Goal: Information Seeking & Learning: Learn about a topic

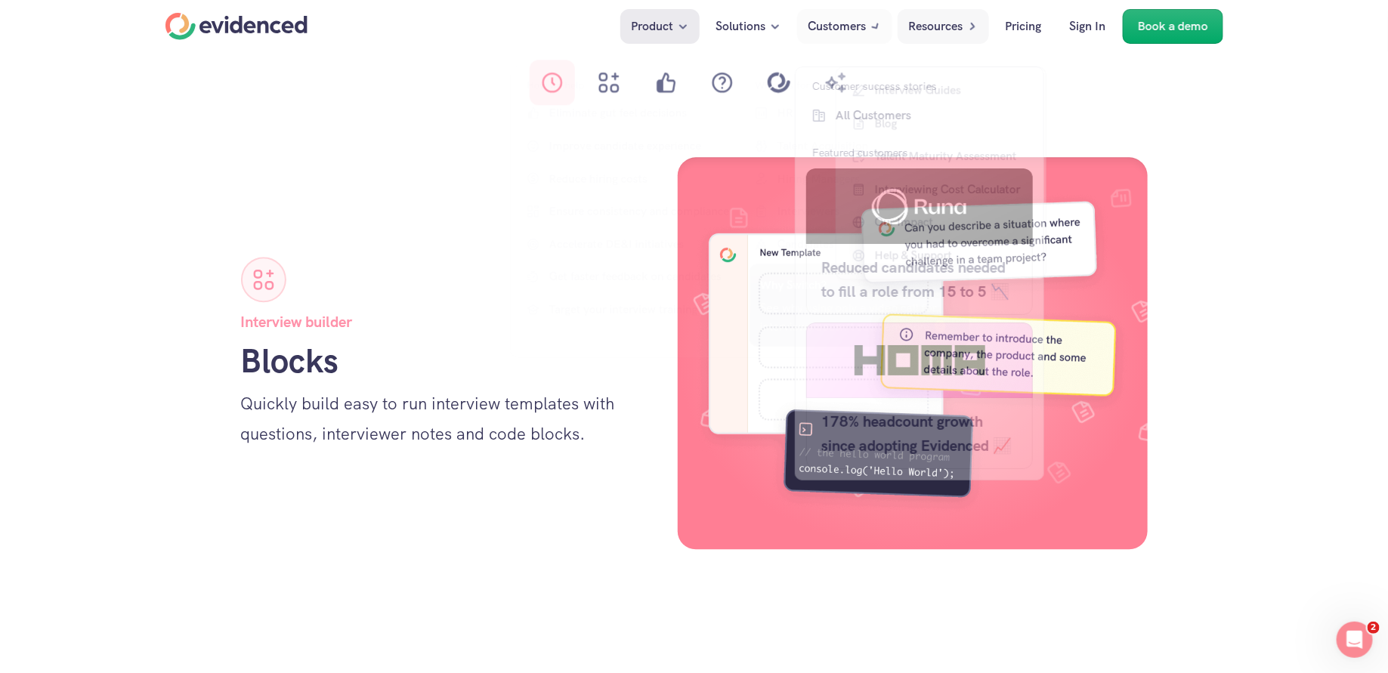
scroll to position [1624, 0]
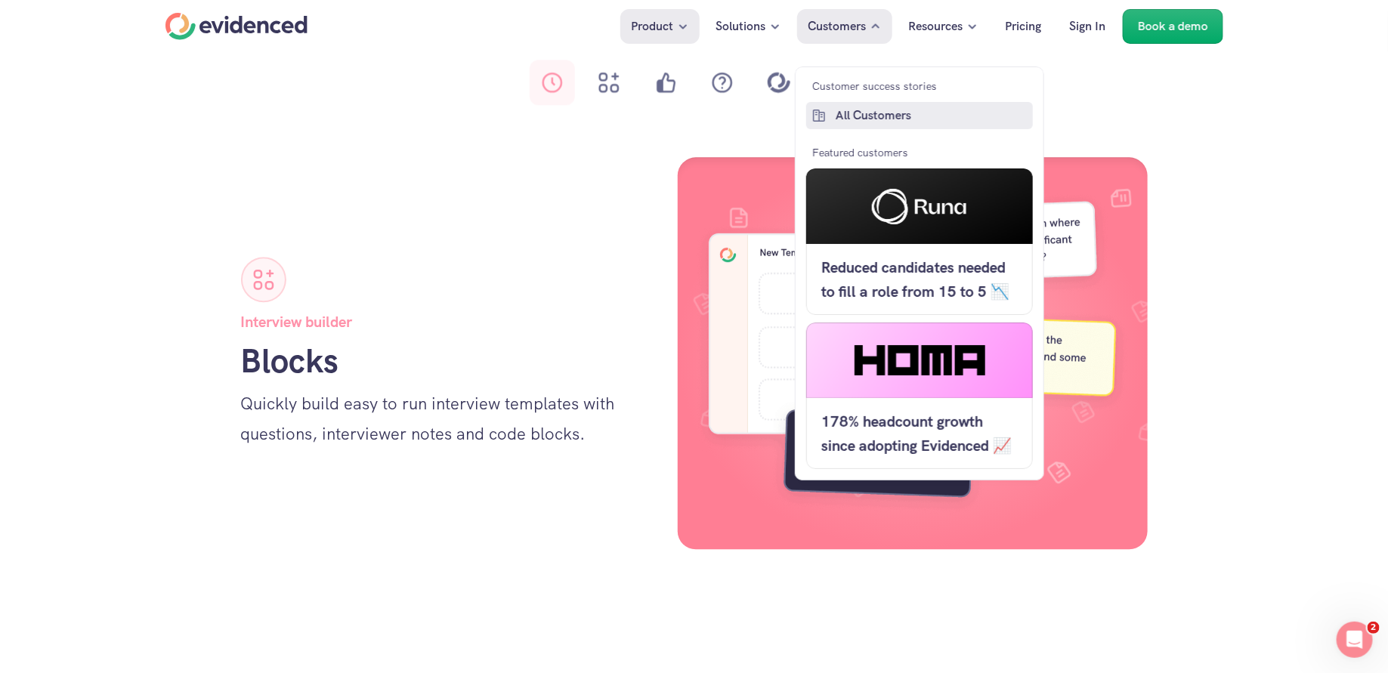
click at [860, 113] on p "All Customers" at bounding box center [931, 116] width 193 height 20
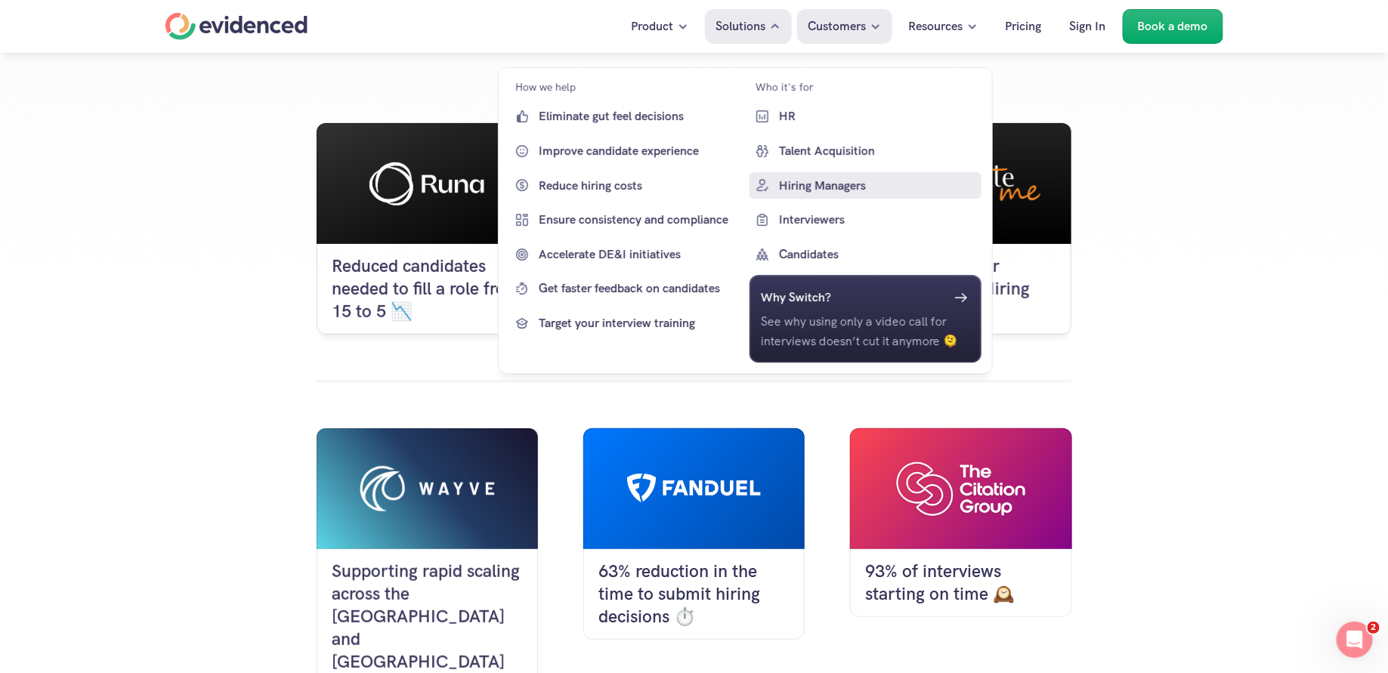
scroll to position [166, 0]
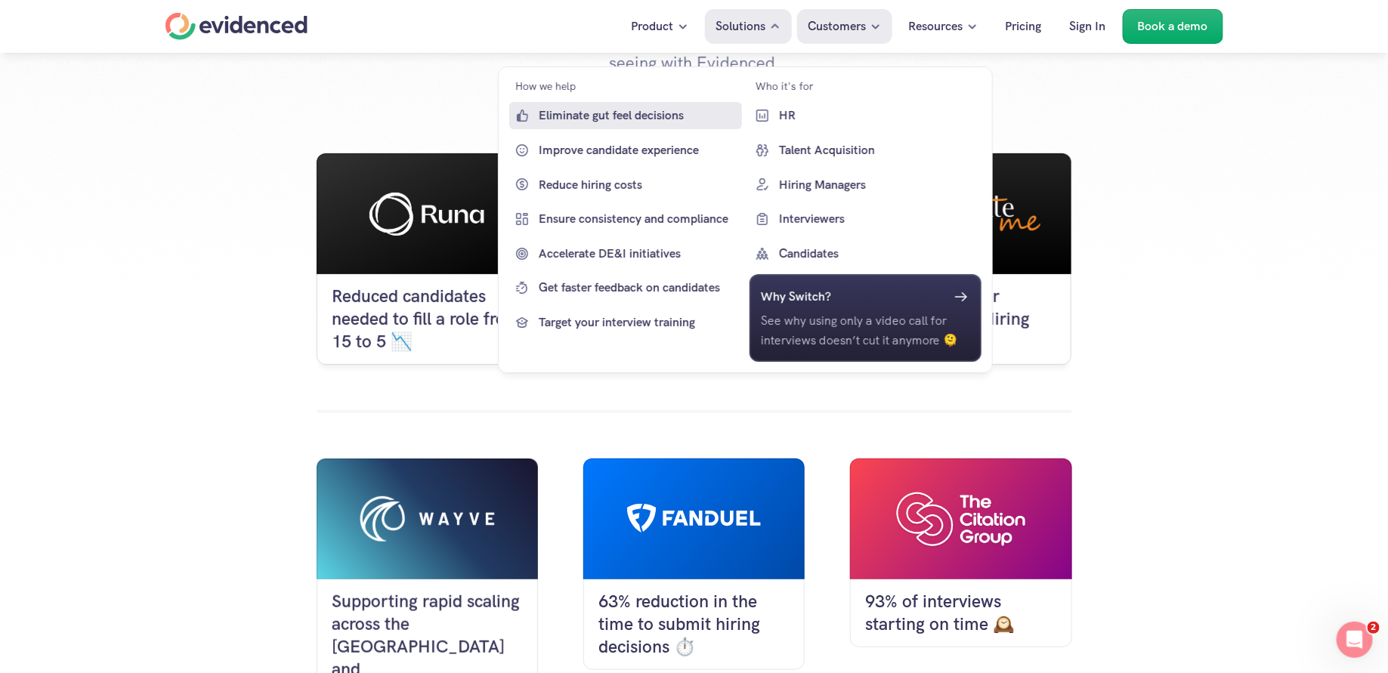
click at [572, 115] on p "Eliminate gut feel decisions" at bounding box center [638, 116] width 199 height 20
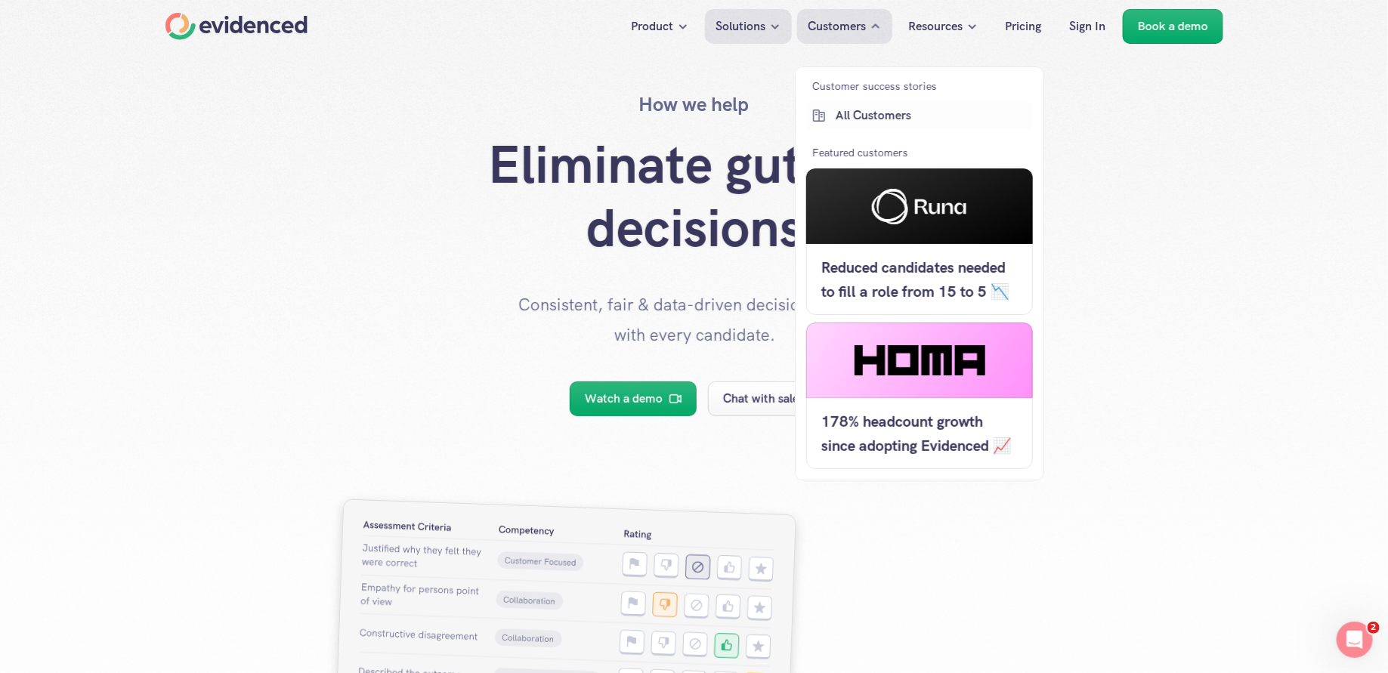
click at [860, 114] on p "All Customers" at bounding box center [931, 116] width 193 height 20
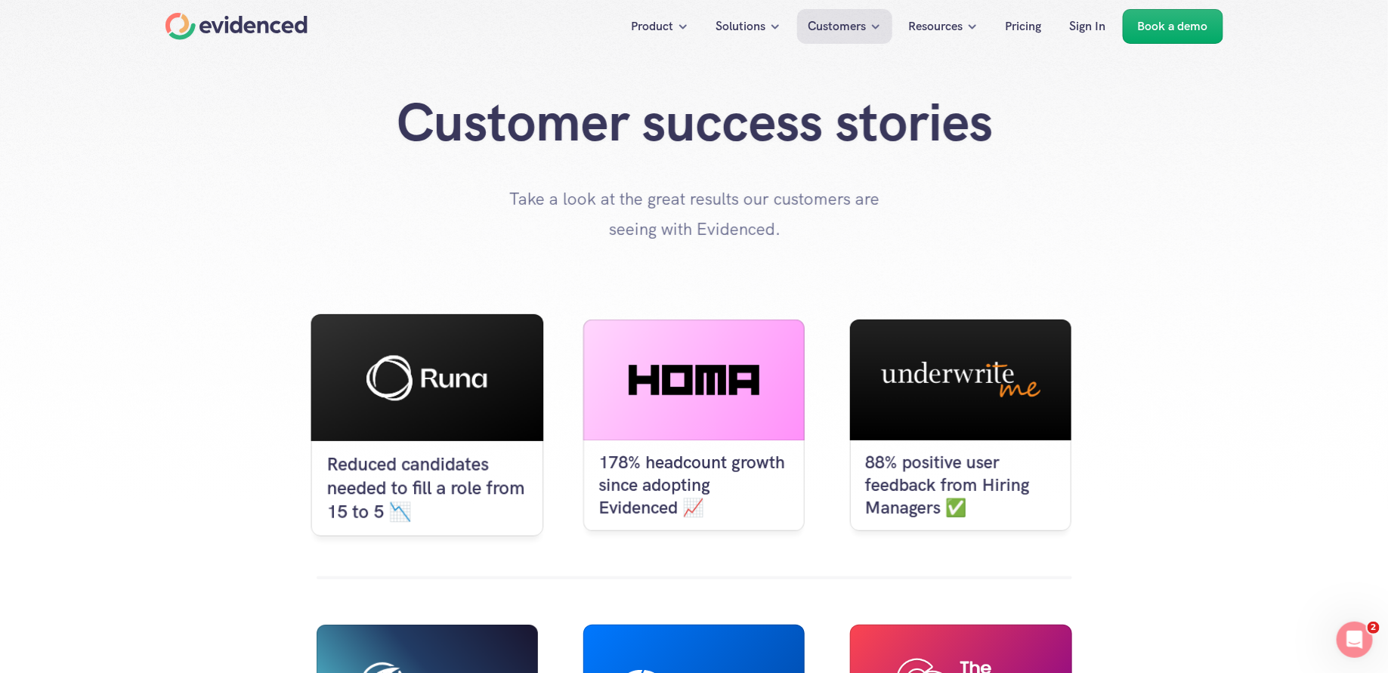
click at [401, 397] on use at bounding box center [426, 377] width 120 height 45
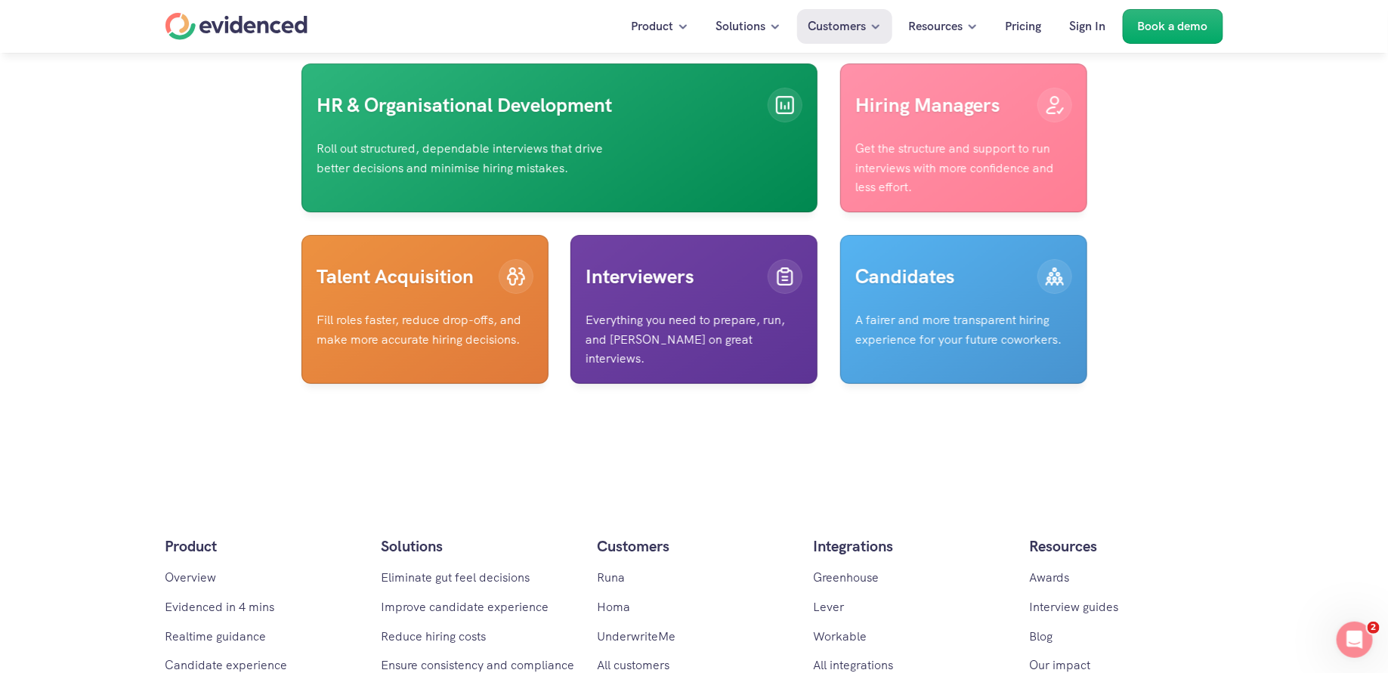
scroll to position [4728, 0]
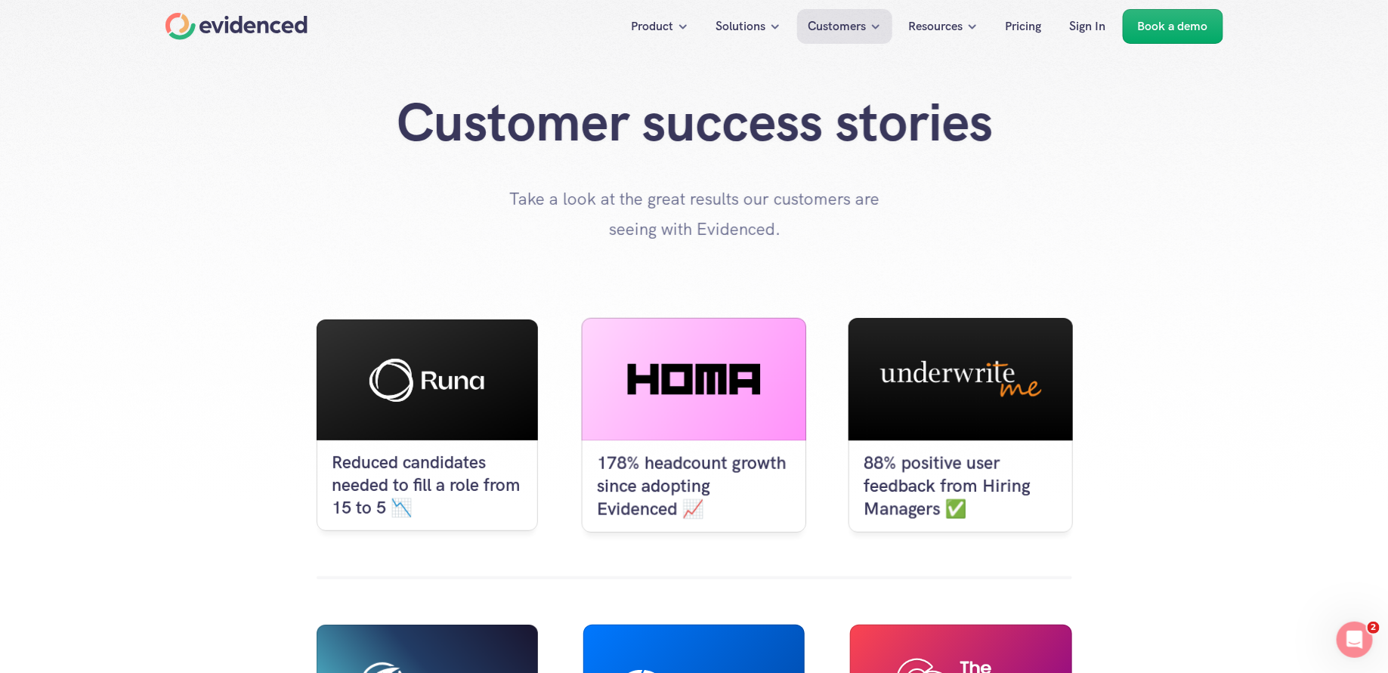
click at [675, 402] on div at bounding box center [694, 379] width 225 height 122
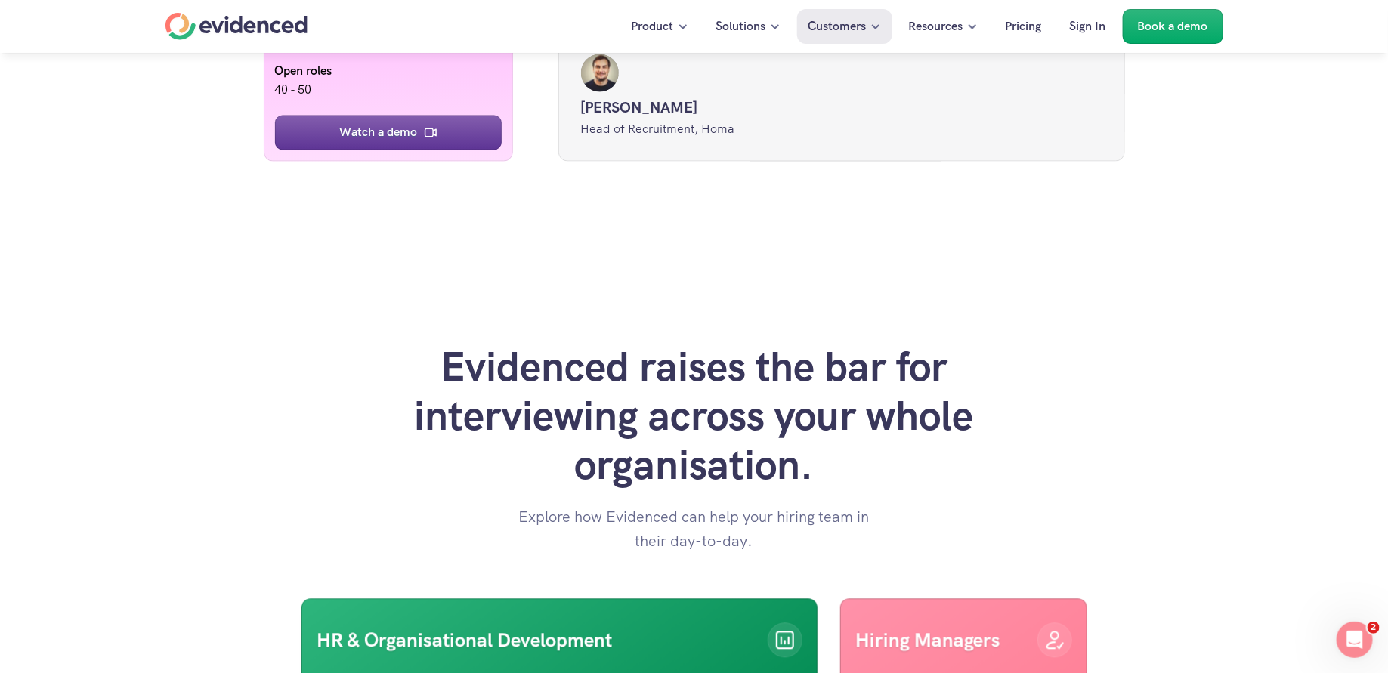
scroll to position [4089, 0]
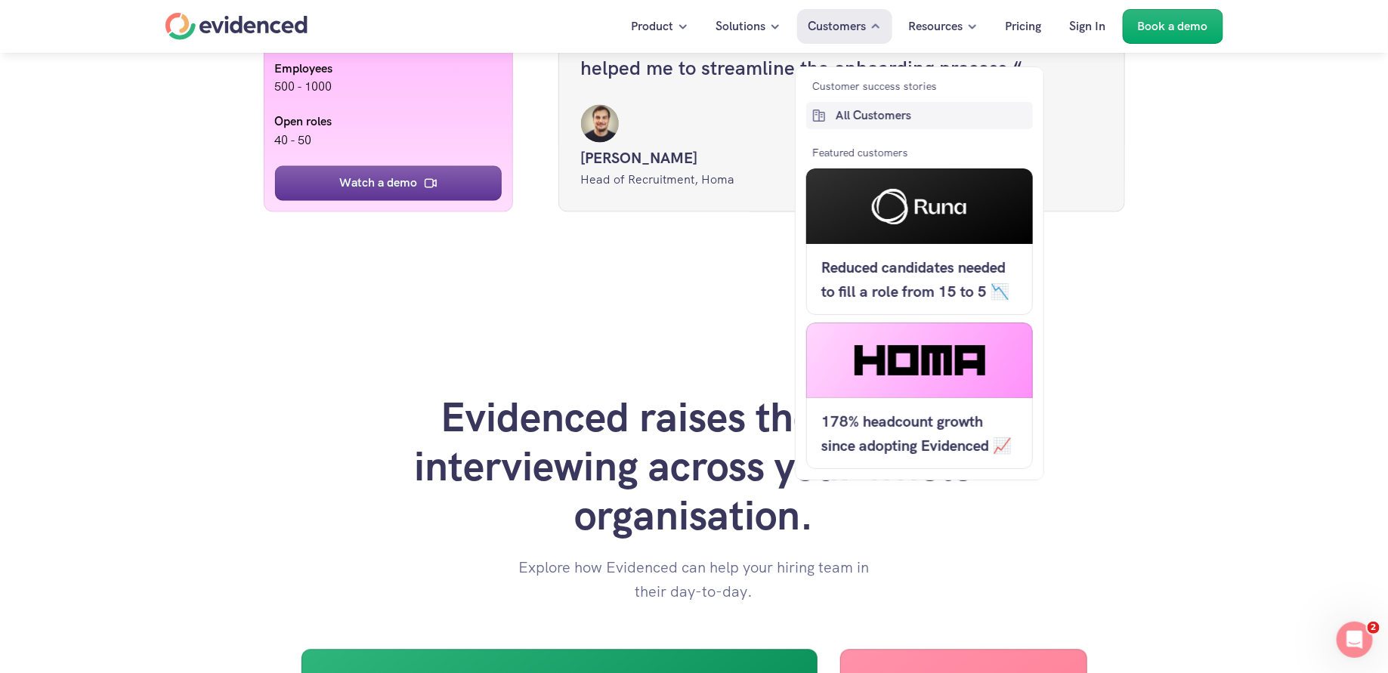
click at [869, 107] on p "All Customers" at bounding box center [931, 116] width 193 height 20
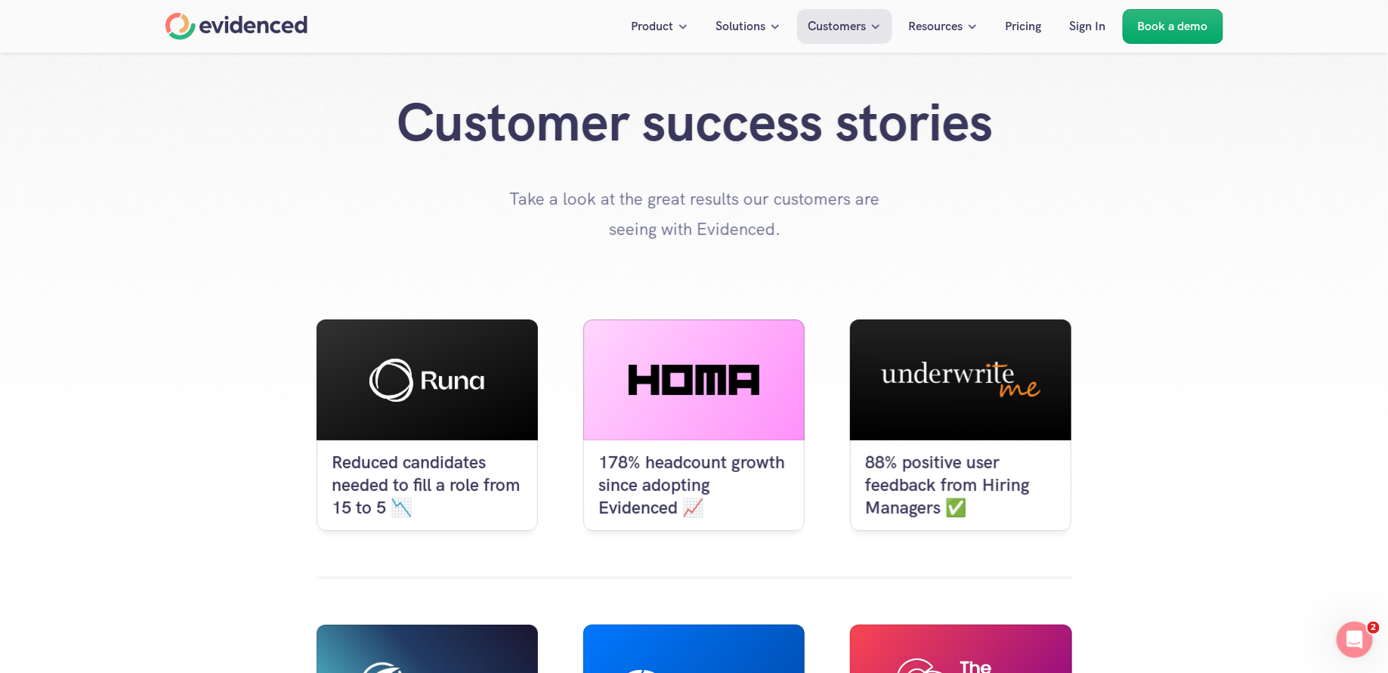
scroll to position [50, 0]
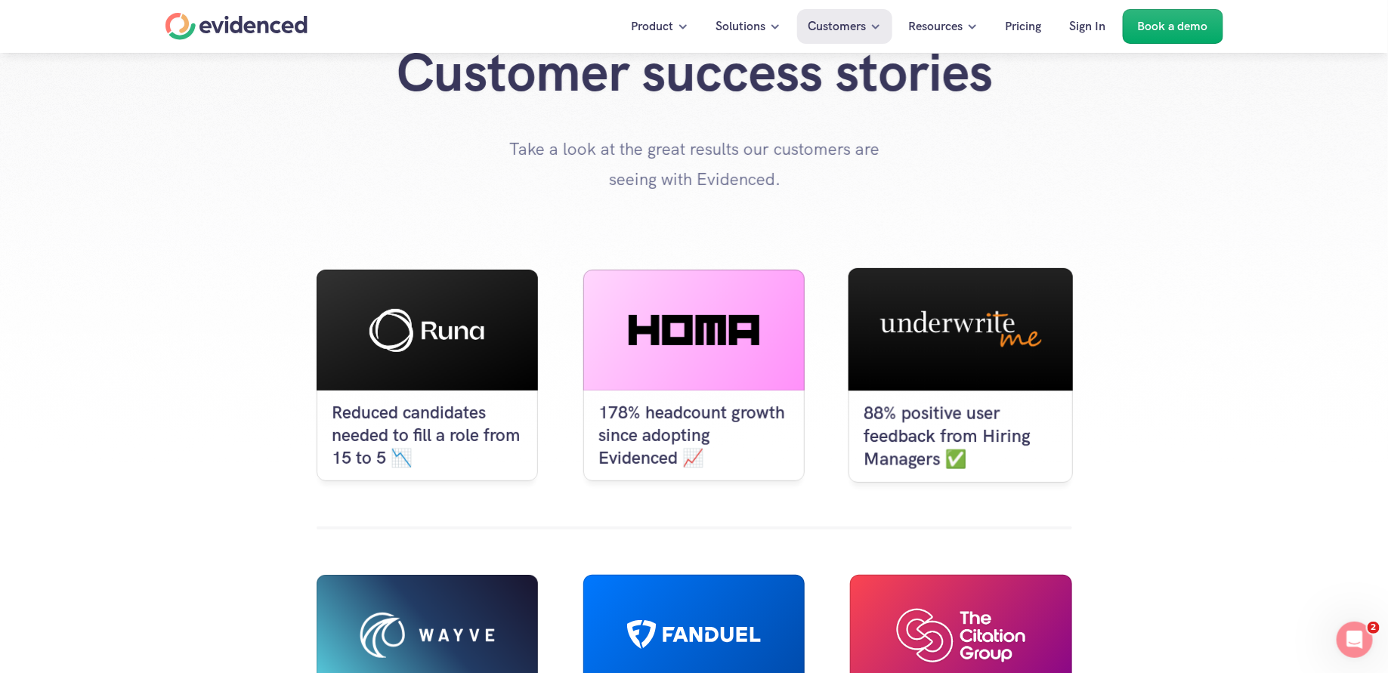
click at [937, 384] on div at bounding box center [960, 329] width 225 height 122
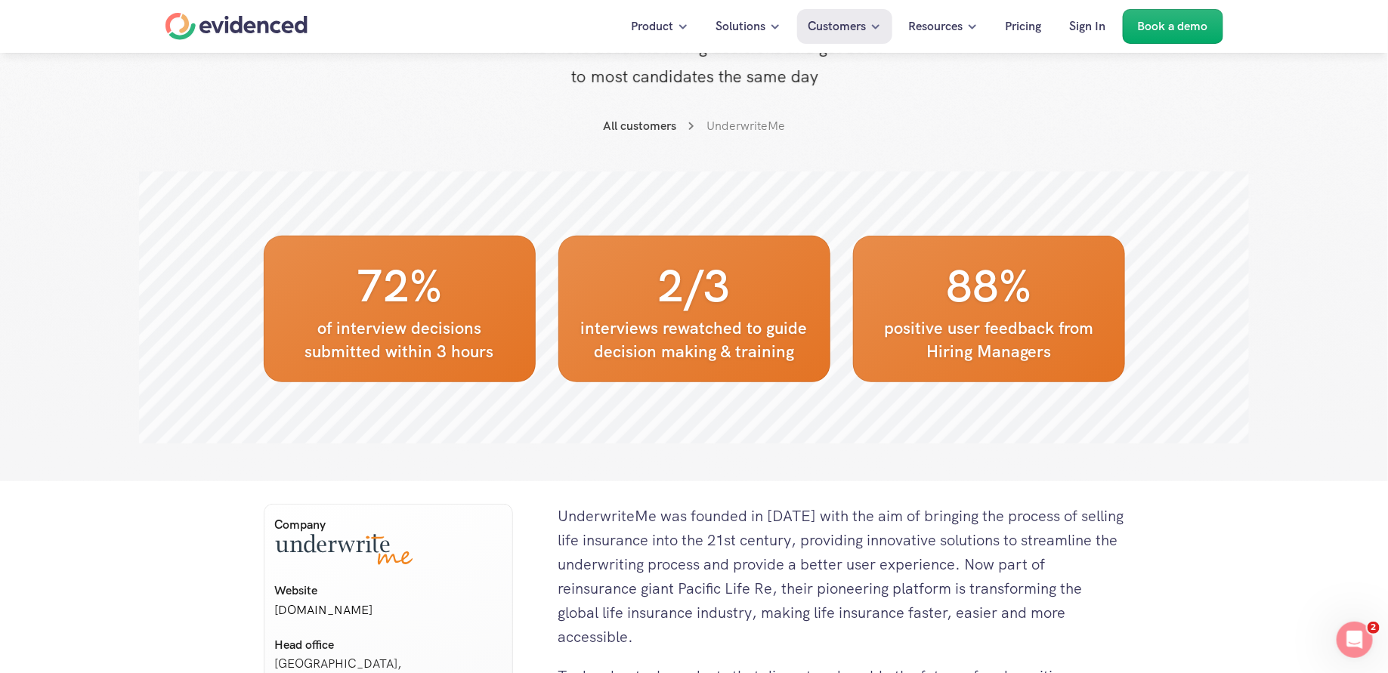
scroll to position [252, 0]
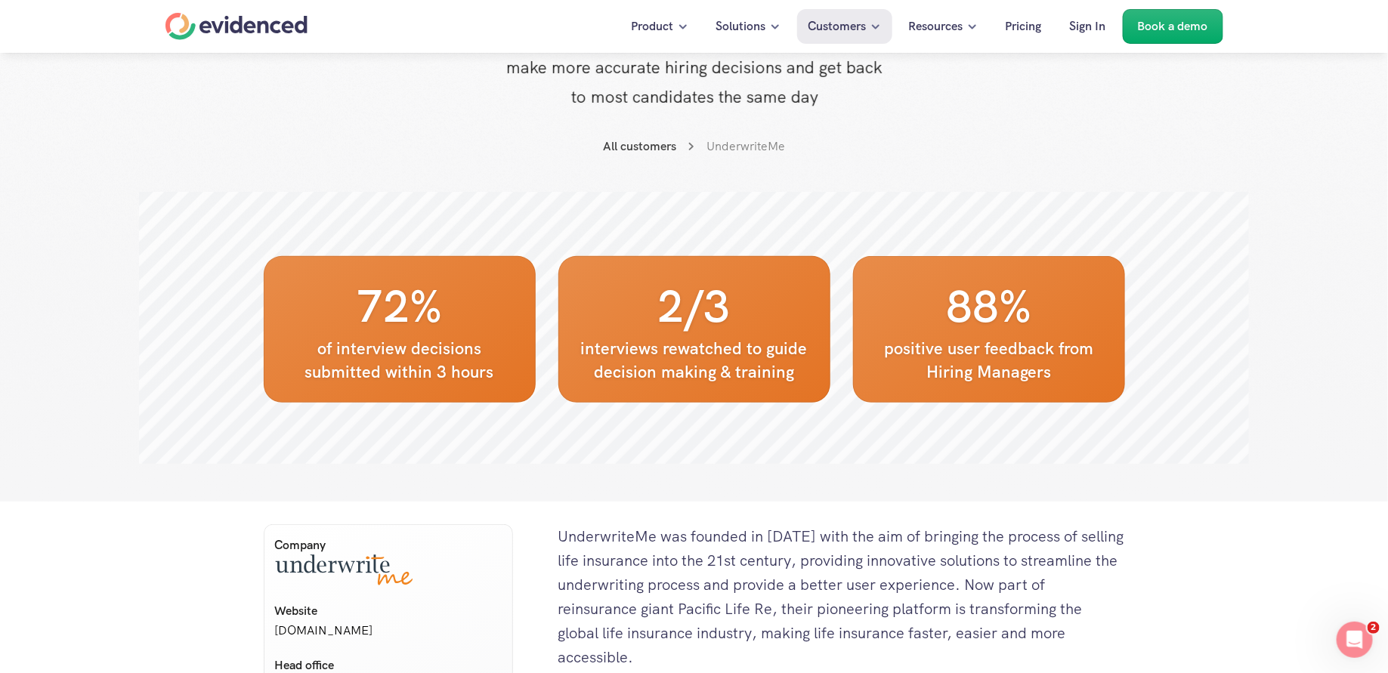
click at [1183, 453] on div at bounding box center [694, 328] width 1110 height 272
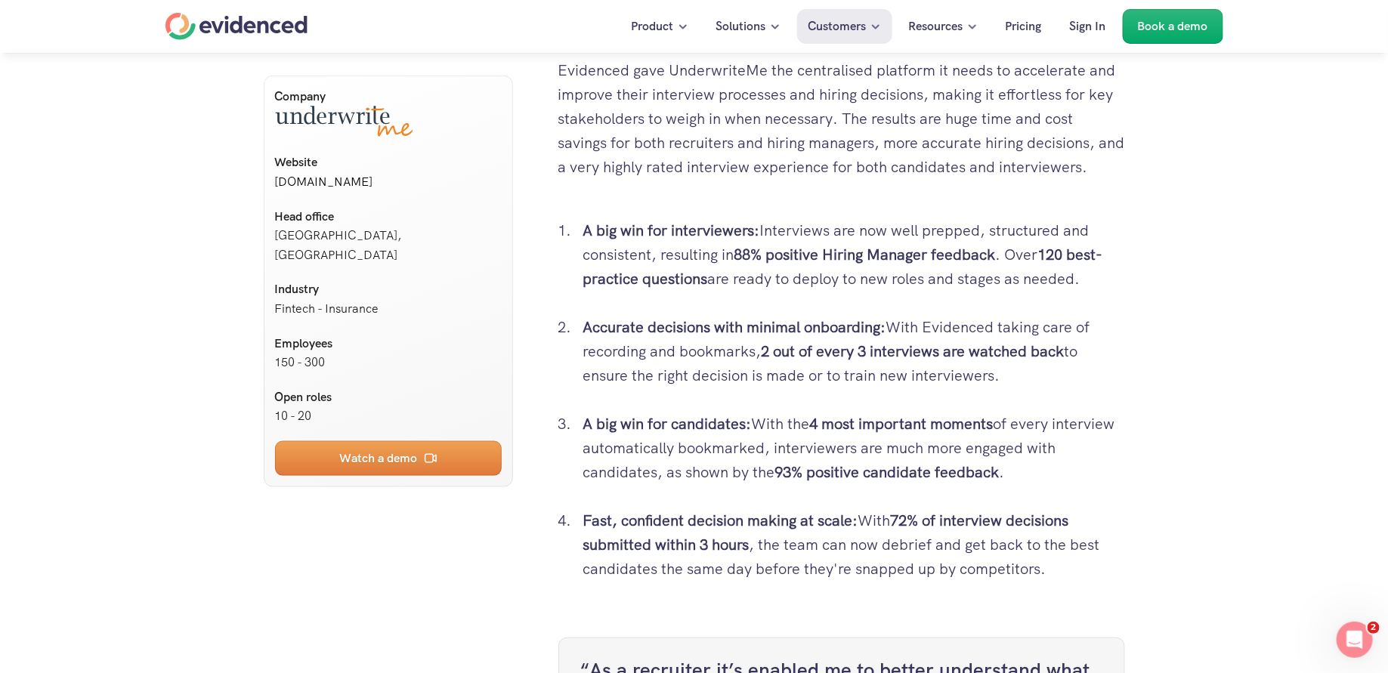
scroll to position [3446, 0]
